Goal: Task Accomplishment & Management: Complete application form

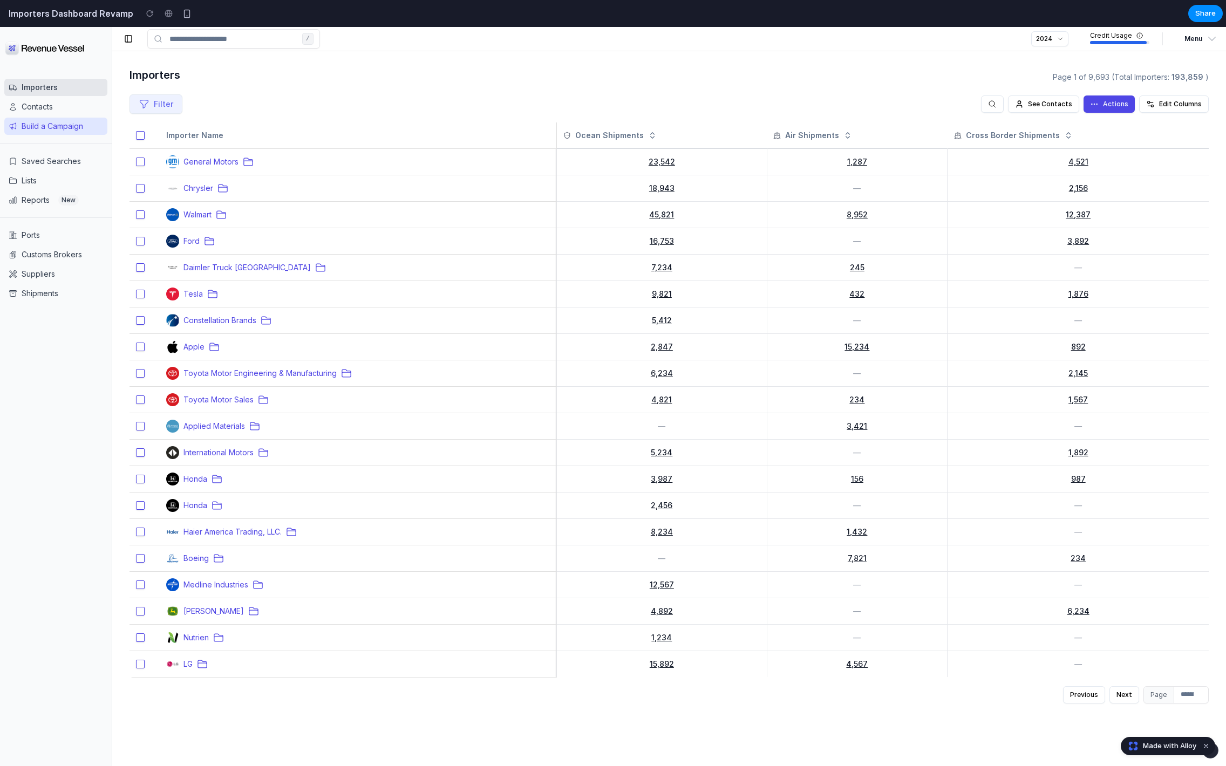
click at [78, 126] on button "Build a Campaign" at bounding box center [55, 126] width 103 height 17
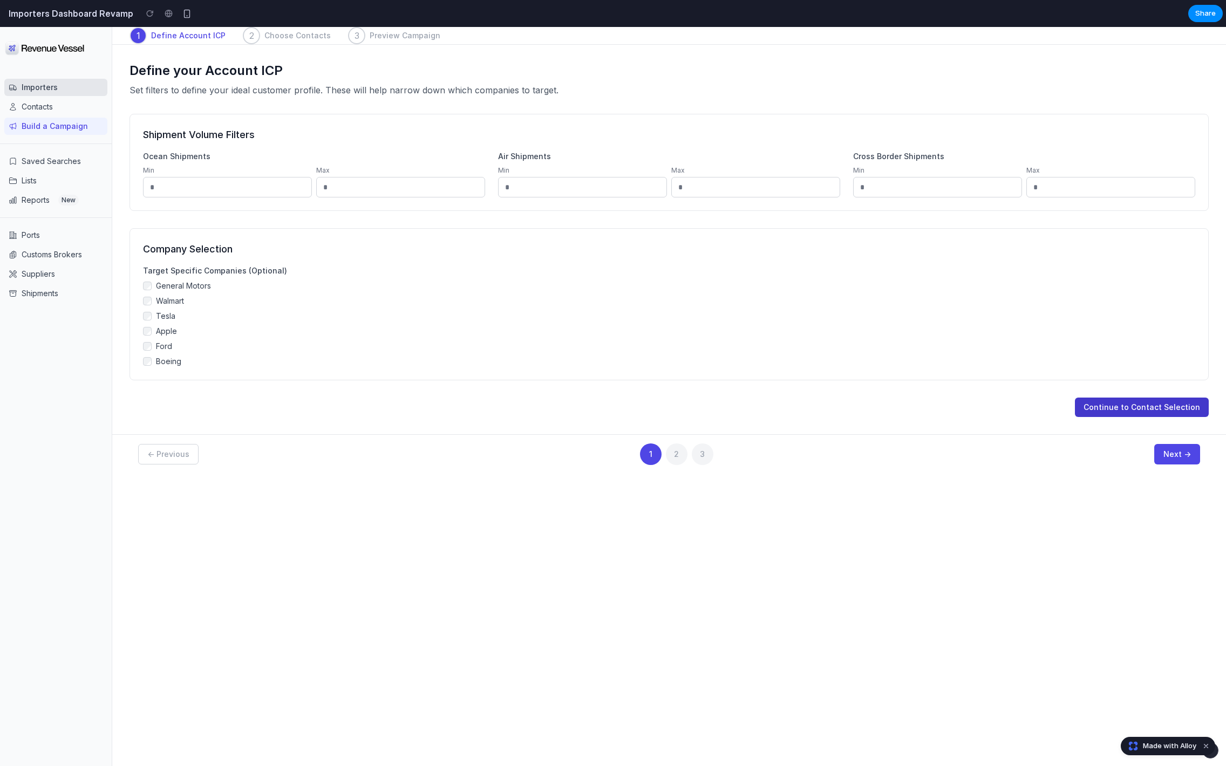
click at [1116, 409] on button "Continue to Contact Selection" at bounding box center [1142, 407] width 134 height 19
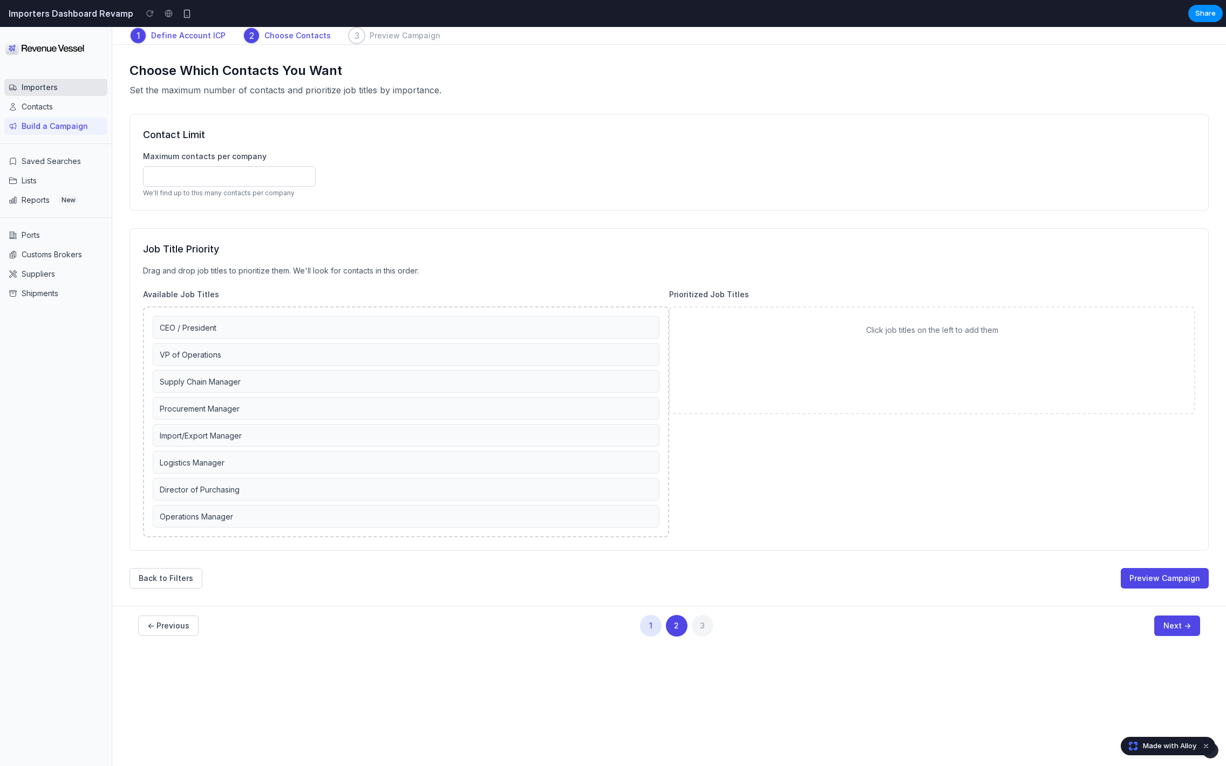
click at [1097, 632] on div "← Previous 1 2 3 Next →" at bounding box center [669, 626] width 1062 height 22
click at [1182, 622] on button "Next →" at bounding box center [1178, 626] width 46 height 21
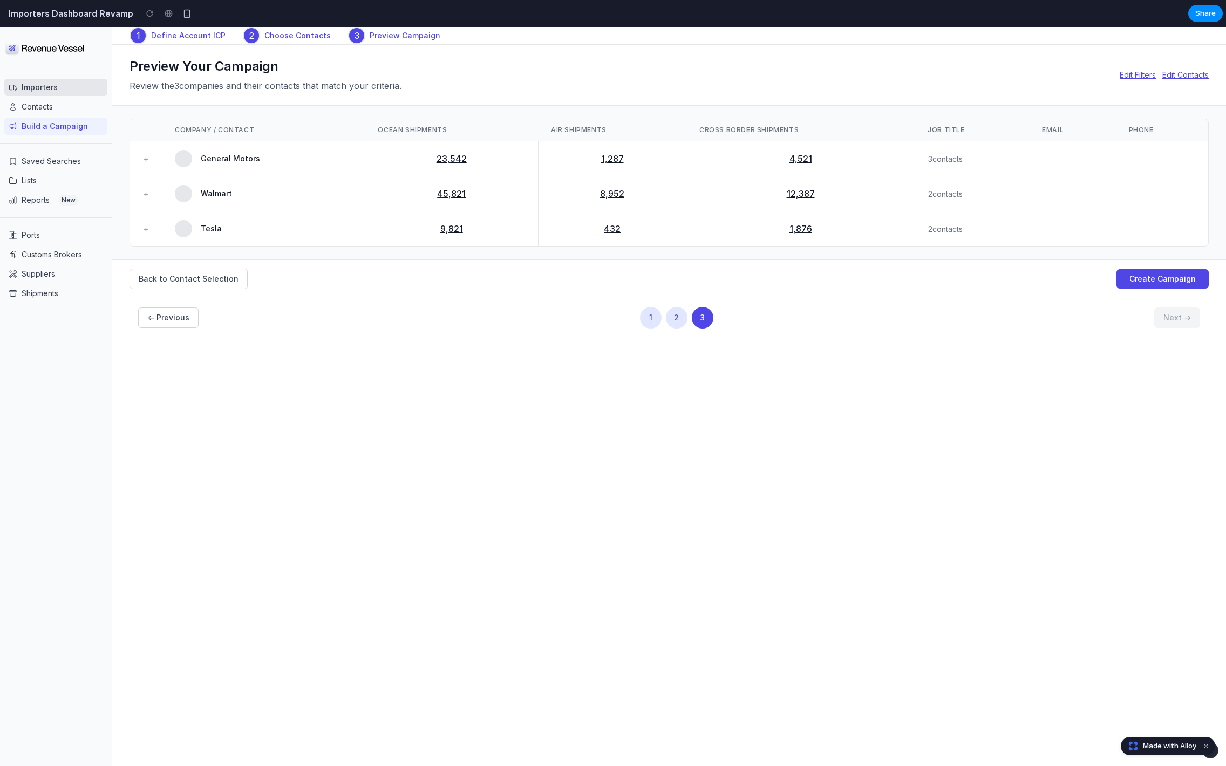
click at [1137, 296] on div "Back to Contact Selection Create Campaign" at bounding box center [669, 279] width 1114 height 38
click at [1145, 278] on button "Create Campaign" at bounding box center [1163, 278] width 92 height 19
click at [47, 94] on button "Importers" at bounding box center [55, 87] width 103 height 17
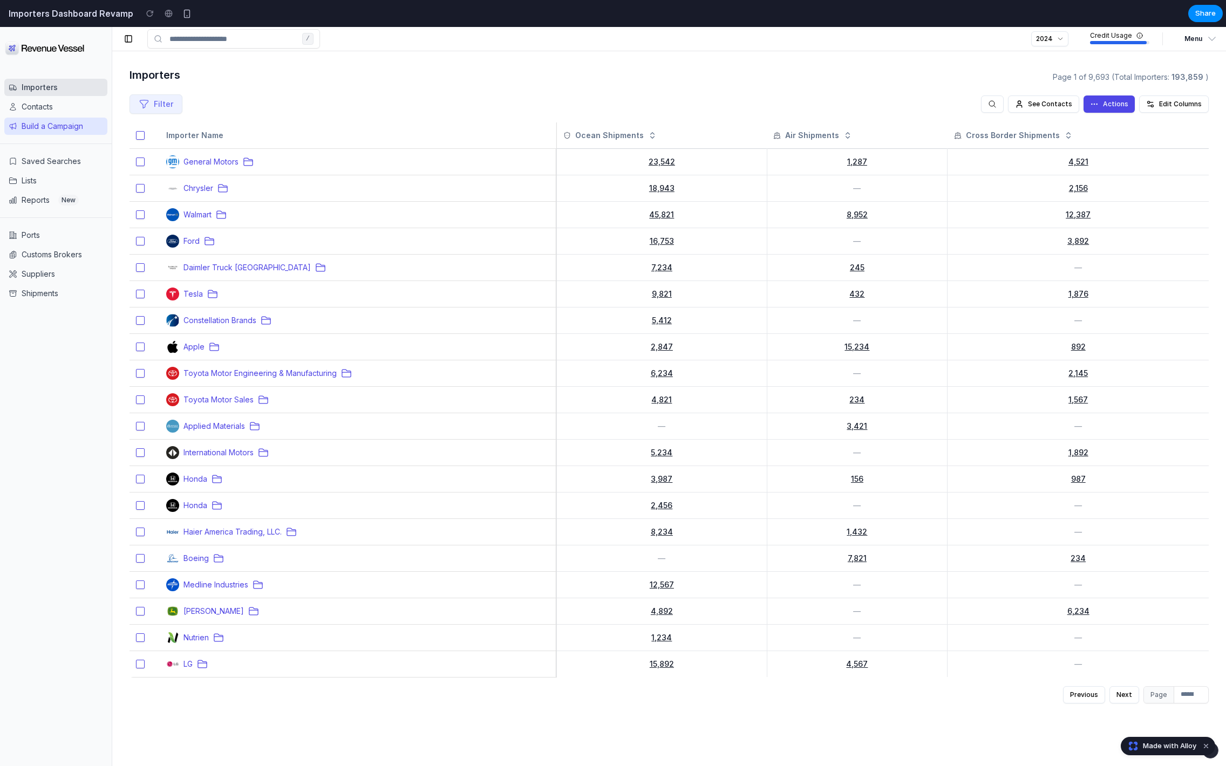
click at [65, 130] on button "Build a Campaign" at bounding box center [55, 126] width 103 height 17
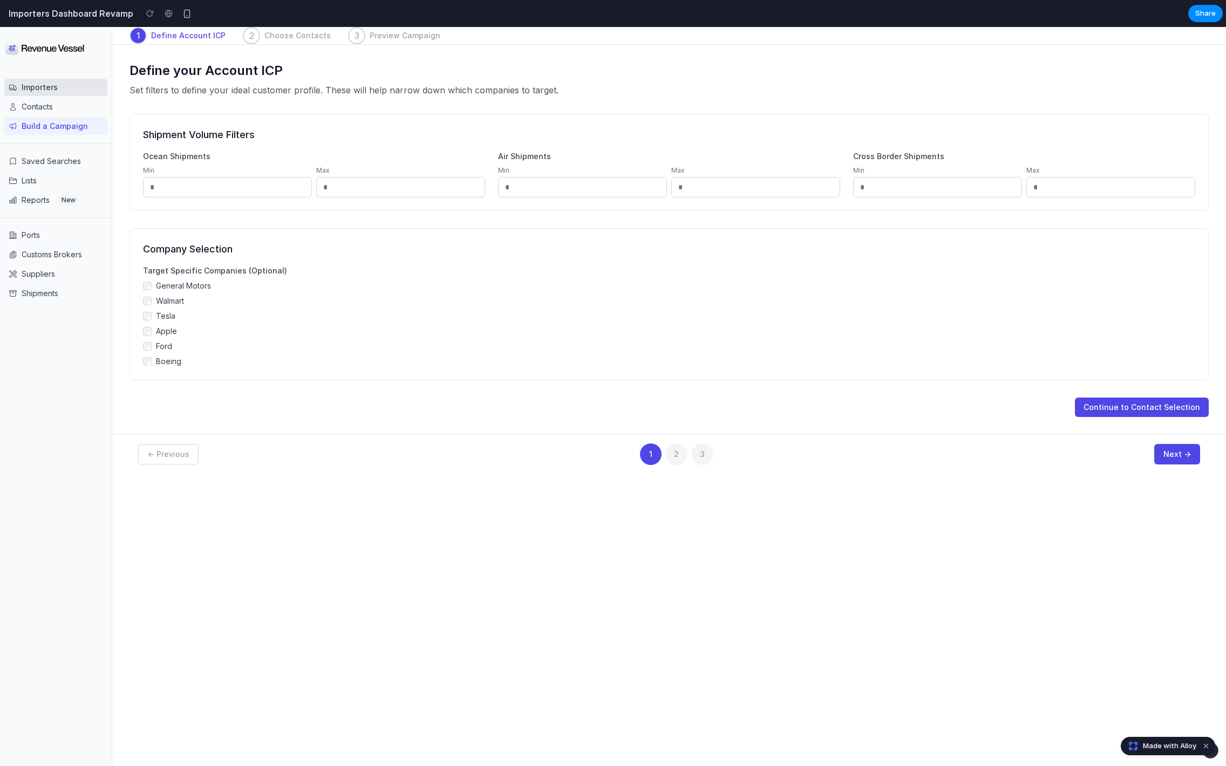
click at [40, 84] on button "Importers" at bounding box center [55, 87] width 103 height 17
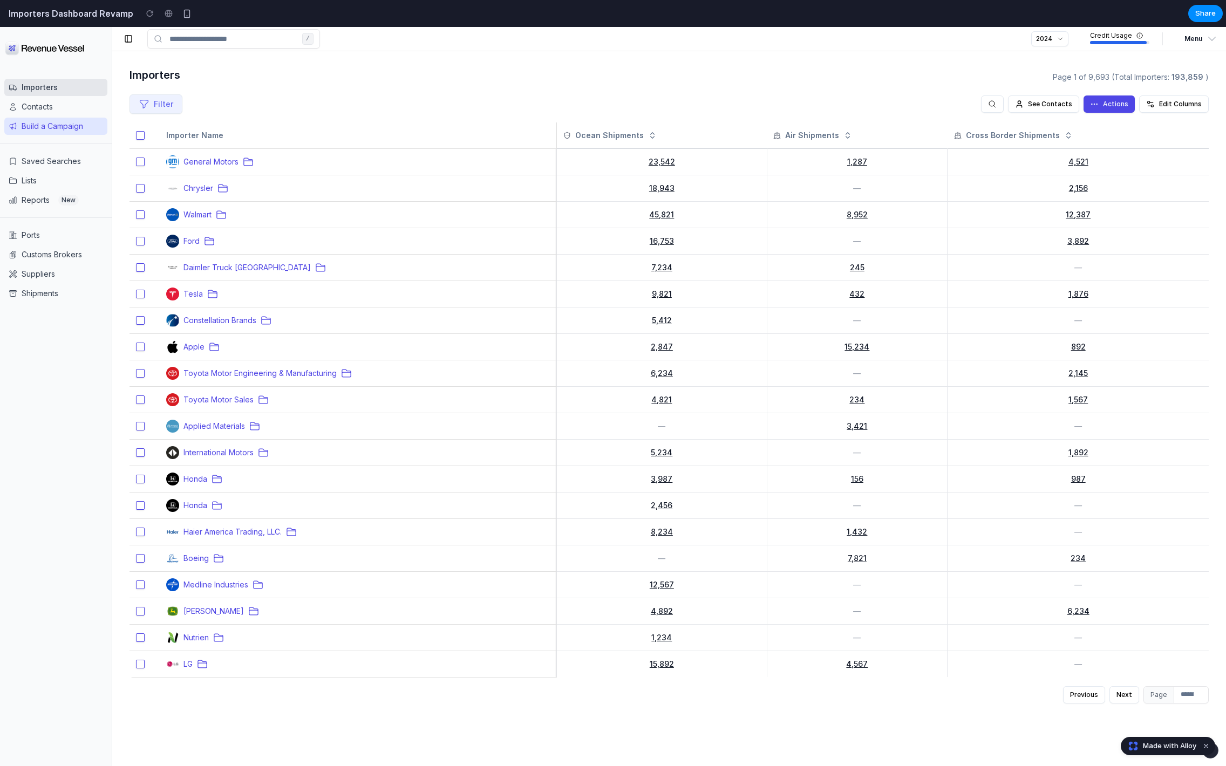
click at [49, 130] on button "Build a Campaign" at bounding box center [55, 126] width 103 height 17
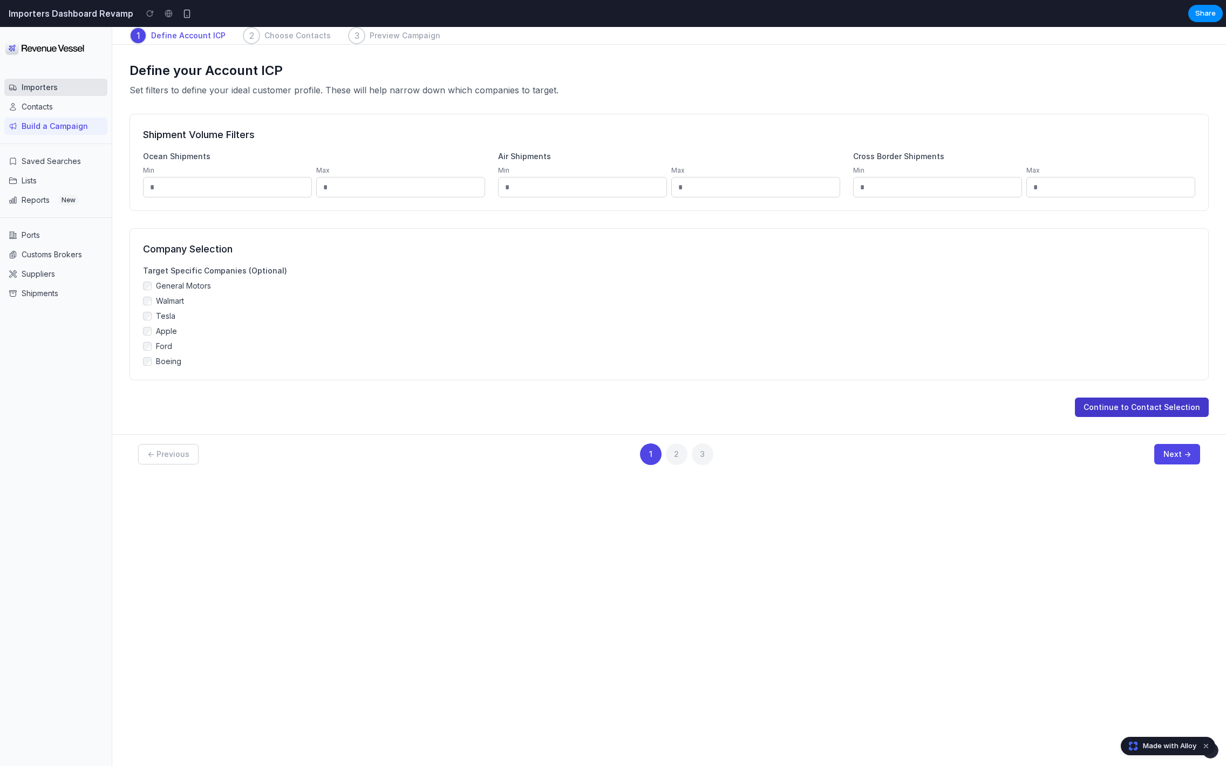
click at [1134, 403] on button "Continue to Contact Selection" at bounding box center [1142, 407] width 134 height 19
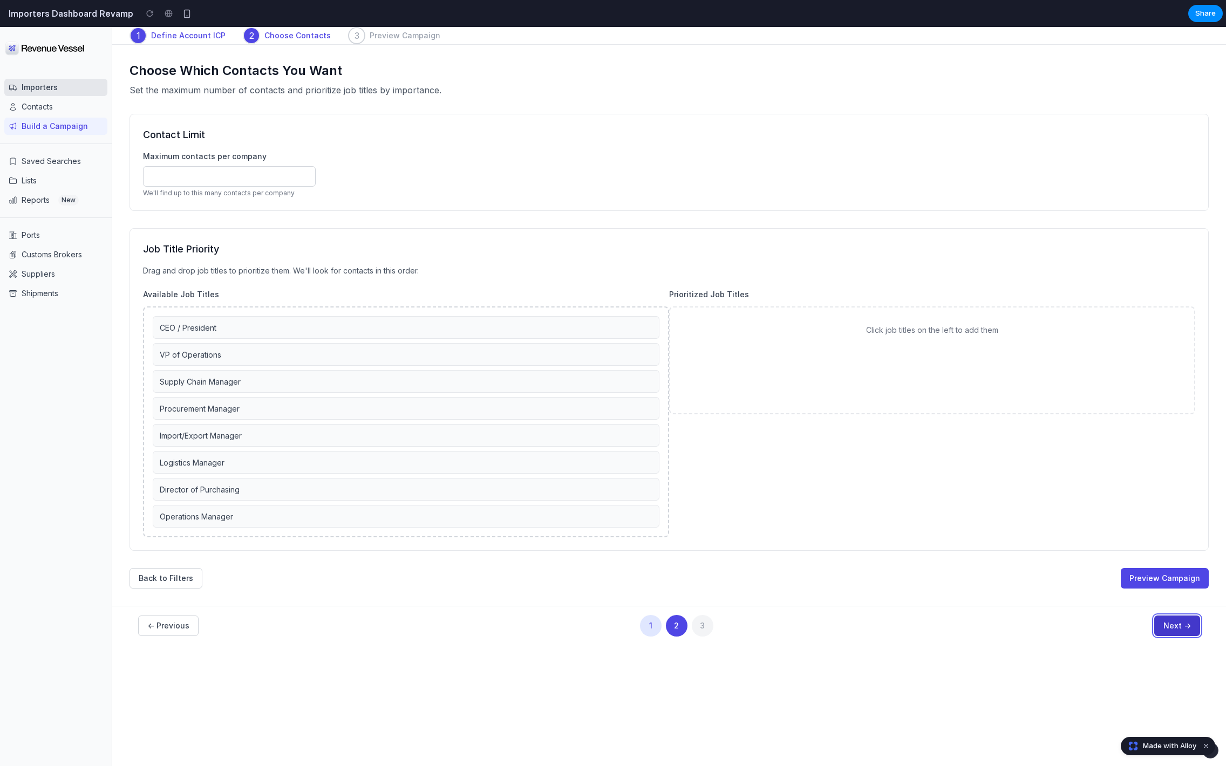
click at [1172, 625] on button "Next →" at bounding box center [1178, 626] width 46 height 21
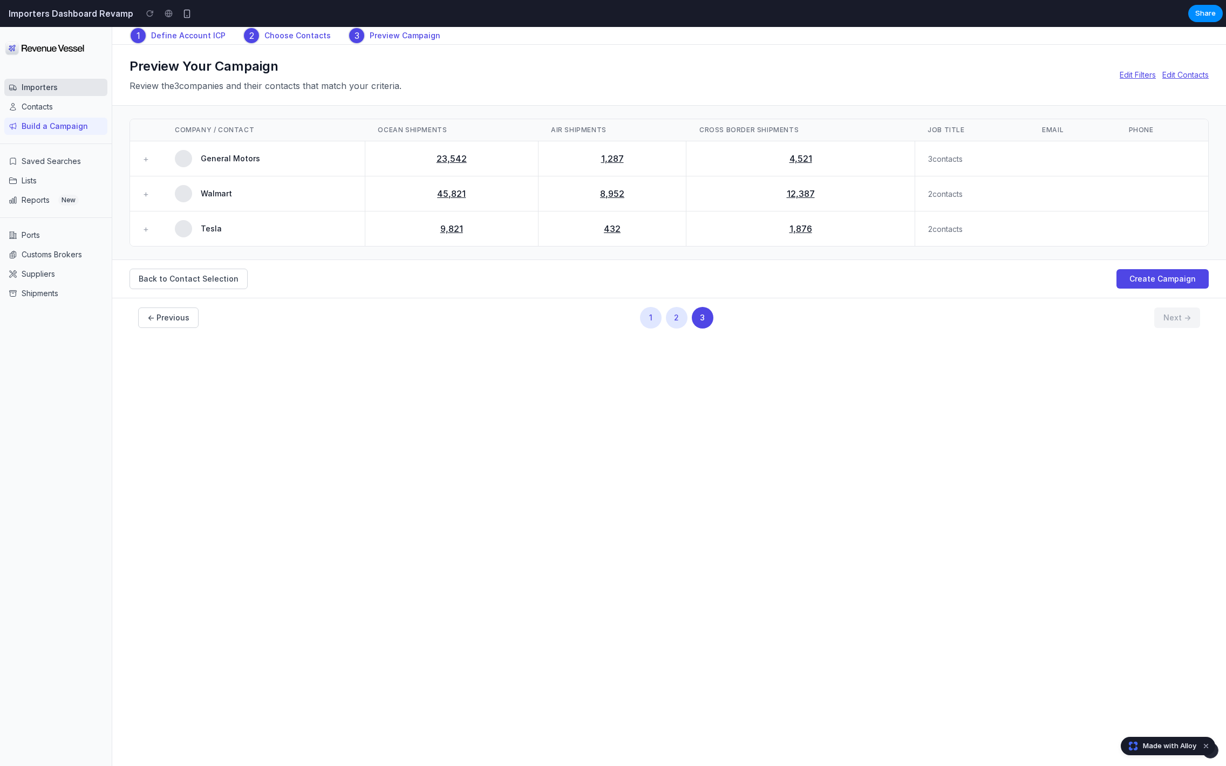
click at [40, 93] on button "Importers" at bounding box center [55, 87] width 103 height 17
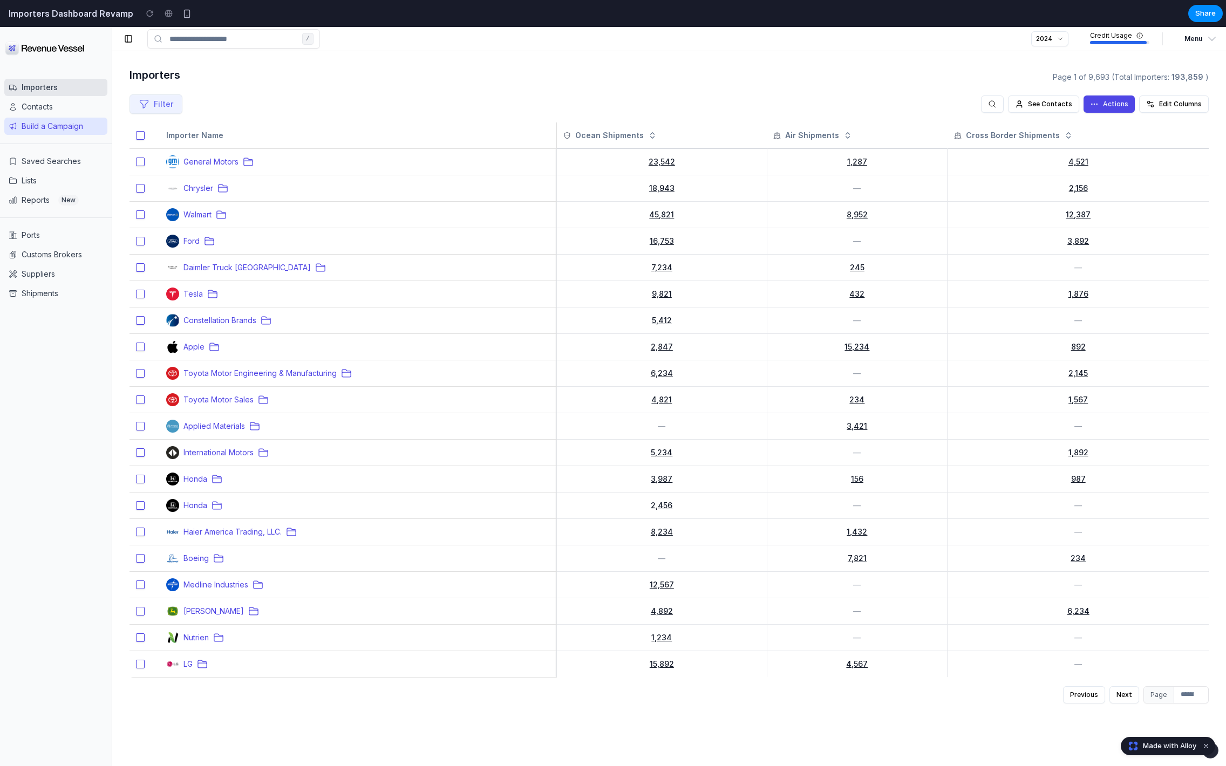
click at [48, 127] on button "Build a Campaign" at bounding box center [55, 126] width 103 height 17
